Goal: Transaction & Acquisition: Purchase product/service

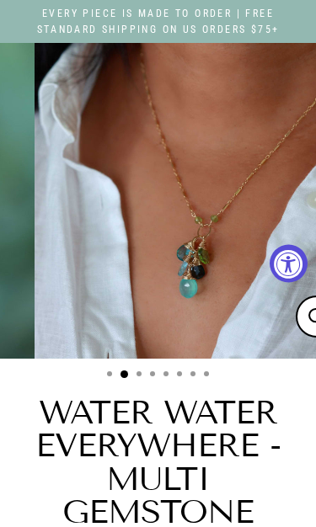
select select "3"
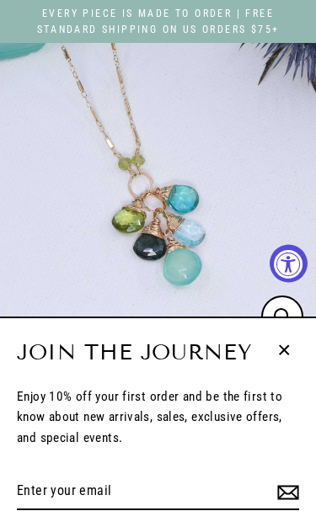
click at [290, 351] on icon "button" at bounding box center [284, 350] width 22 height 22
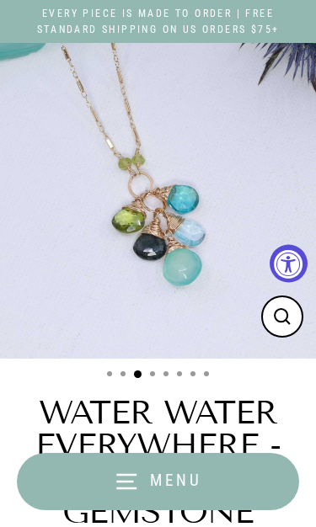
click at [121, 469] on icon "button" at bounding box center [126, 481] width 25 height 25
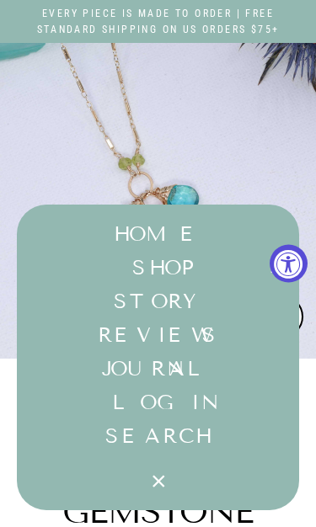
click at [163, 261] on button "SHOP Expand submenu" at bounding box center [158, 268] width 282 height 34
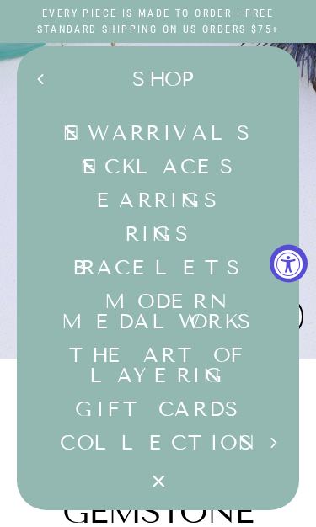
click at [211, 168] on link "Necklaces" at bounding box center [158, 167] width 282 height 34
click at [8, 115] on img at bounding box center [158, 201] width 316 height 316
click at [159, 485] on icon "button" at bounding box center [158, 481] width 25 height 25
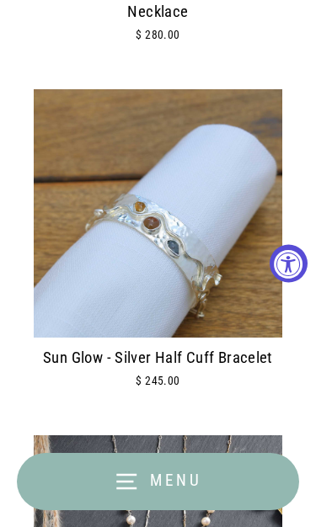
scroll to position [8320, 0]
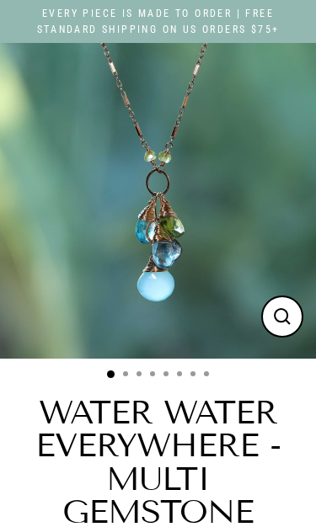
select select "3"
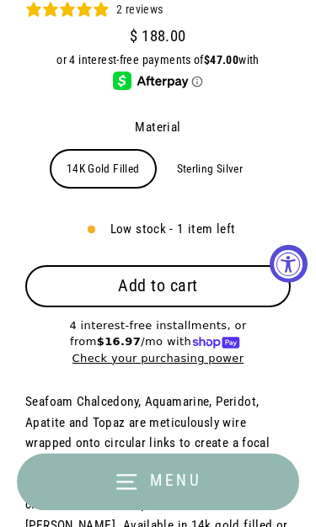
scroll to position [633, 0]
